Goal: Transaction & Acquisition: Purchase product/service

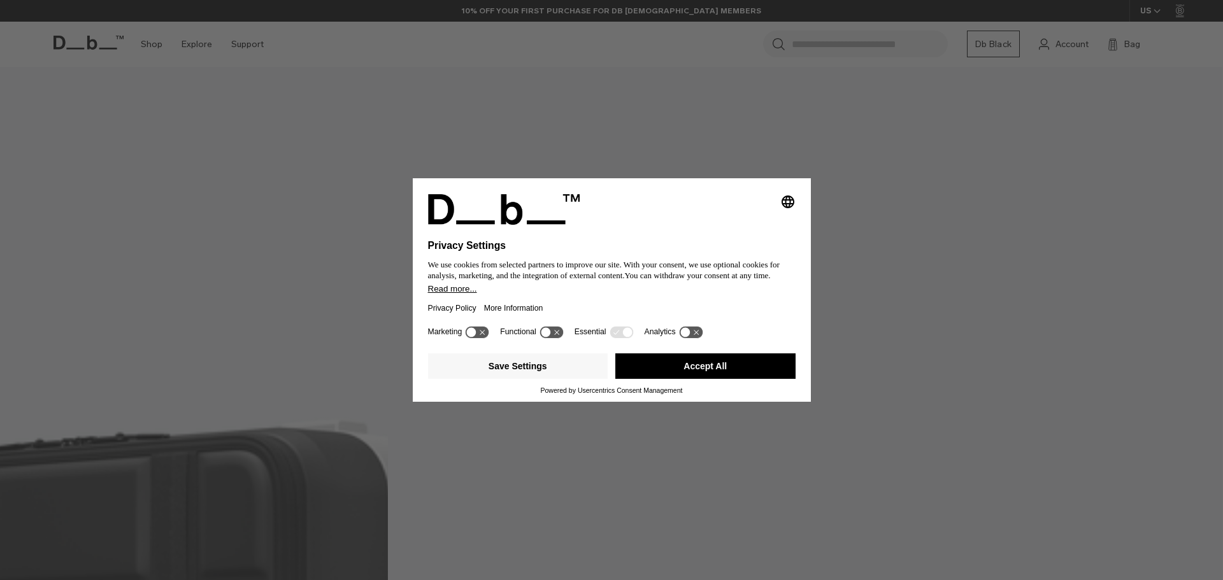
click at [675, 364] on button "Accept All" at bounding box center [706, 366] width 180 height 25
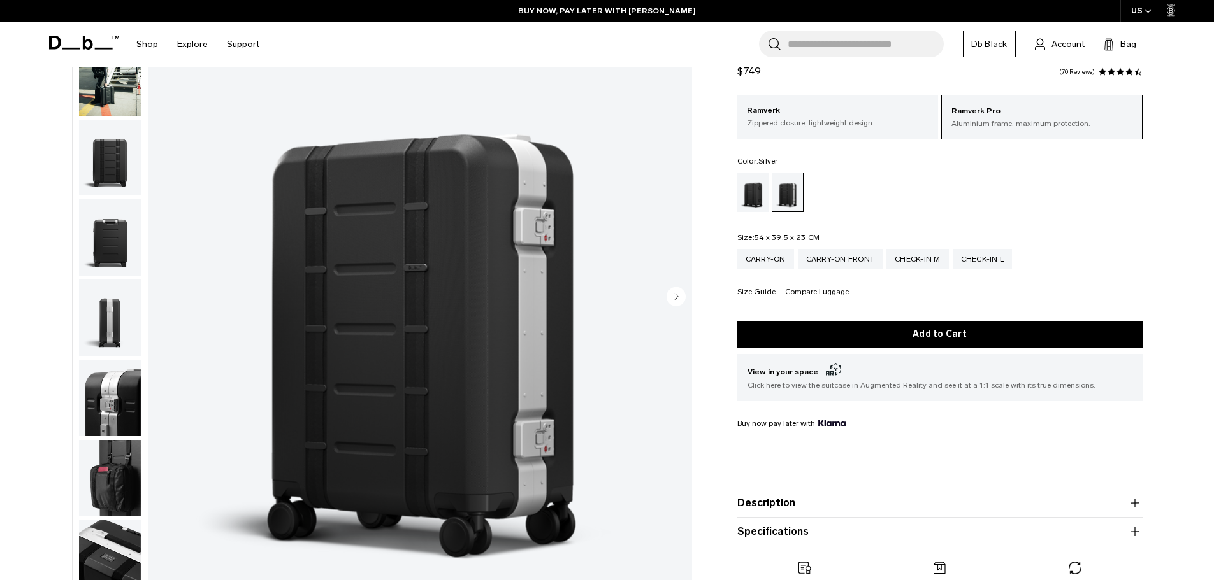
click at [124, 472] on img "button" at bounding box center [110, 478] width 62 height 76
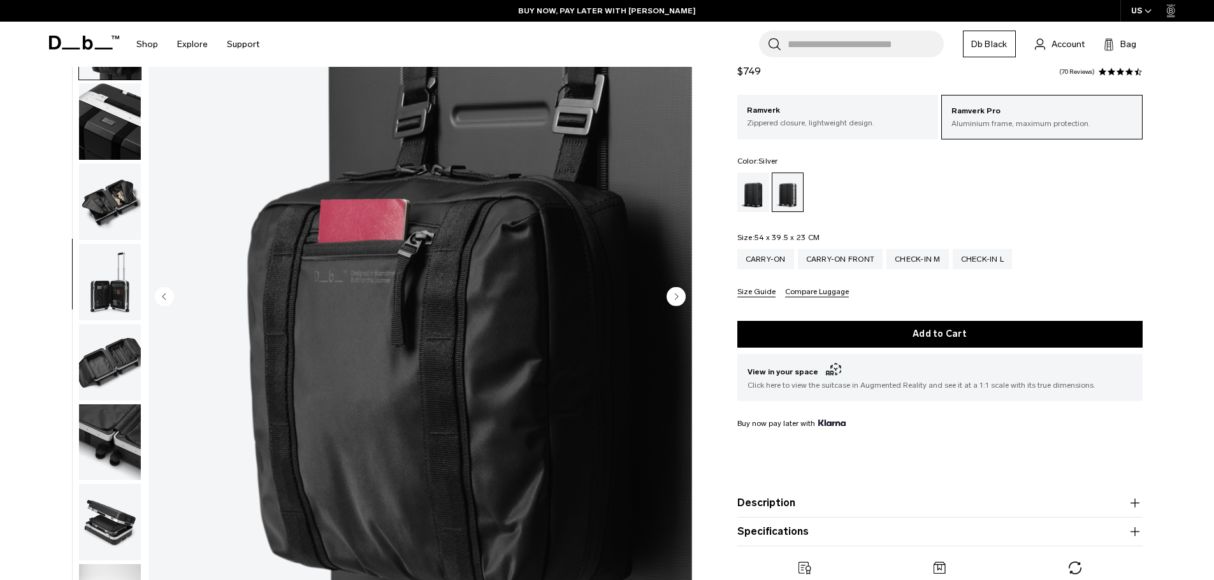
scroll to position [441, 0]
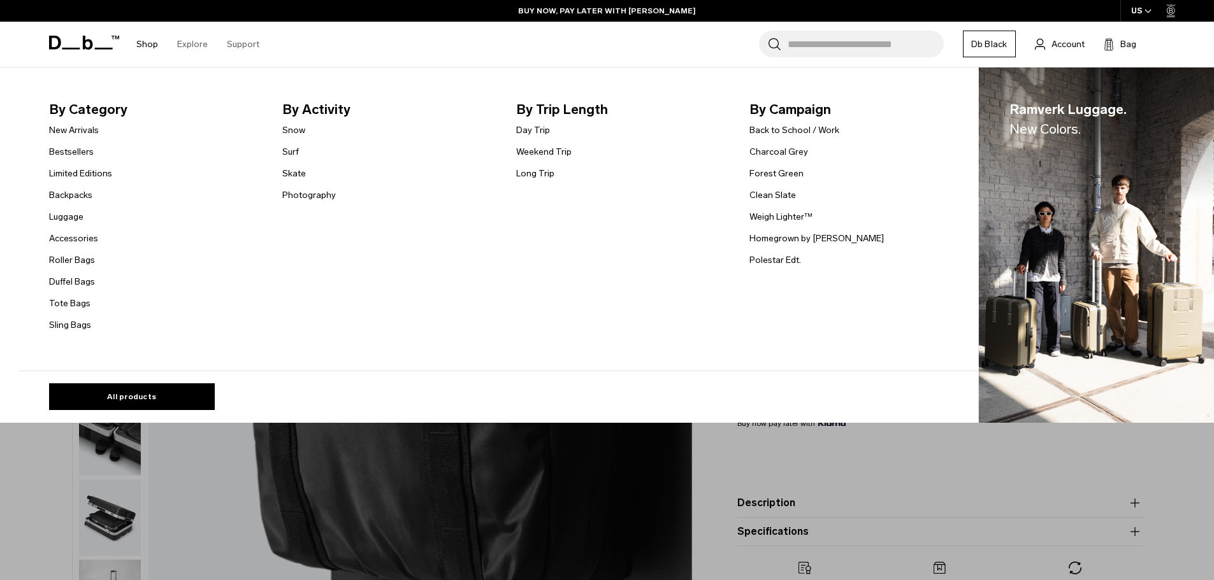
click at [159, 43] on li "Shop By Category New Arrivals Bestsellers Limited Editions Backpacks Luggage Ac…" at bounding box center [147, 44] width 41 height 45
click at [153, 40] on link "Shop" at bounding box center [147, 44] width 22 height 45
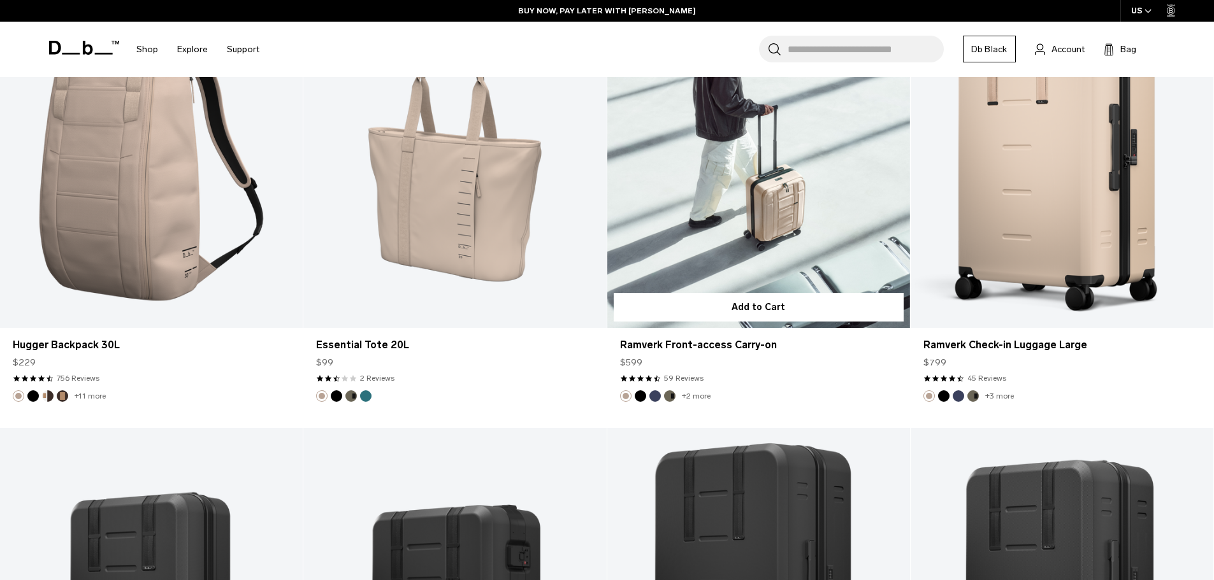
scroll to position [3122, 0]
